Goal: Task Accomplishment & Management: Use online tool/utility

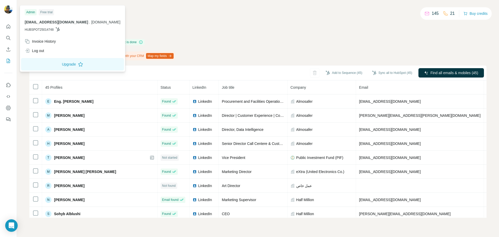
click at [8, 10] on img at bounding box center [8, 9] width 8 height 8
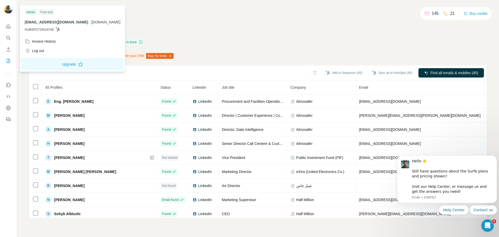
click at [51, 13] on div "Free trial" at bounding box center [46, 12] width 15 height 6
click at [8, 107] on icon "Dashboard" at bounding box center [8, 108] width 2 height 2
